Goal: Information Seeking & Learning: Learn about a topic

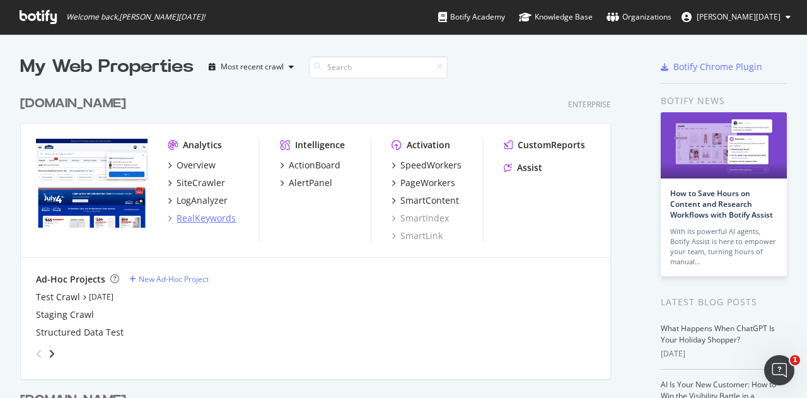
click at [214, 216] on div "RealKeywords" at bounding box center [206, 218] width 59 height 13
